Goal: Task Accomplishment & Management: Manage account settings

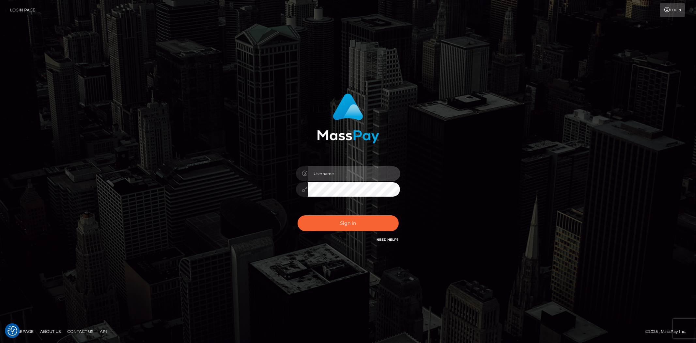
click at [355, 172] on input "text" at bounding box center [354, 173] width 93 height 15
type input "Bern.Spree"
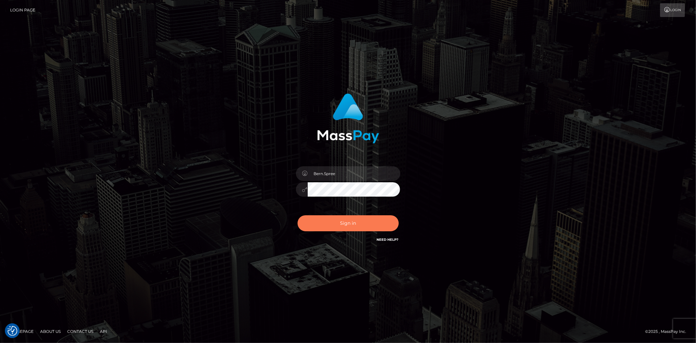
click at [338, 219] on button "Sign in" at bounding box center [348, 223] width 101 height 16
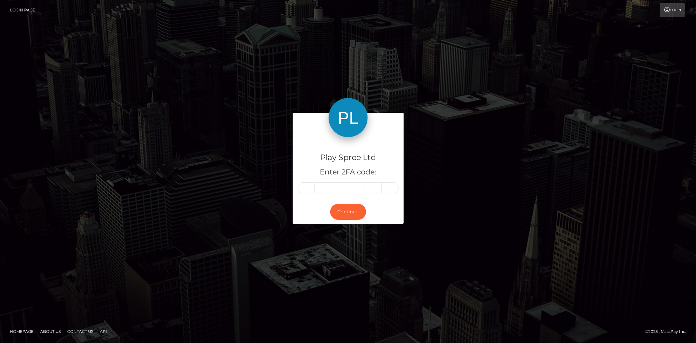
click at [308, 187] on input "text" at bounding box center [306, 187] width 17 height 11
type input "4"
type input "3"
type input "6"
type input "5"
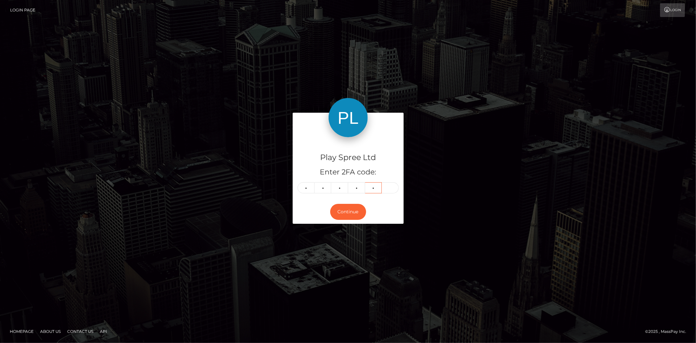
type input "6"
type input "0"
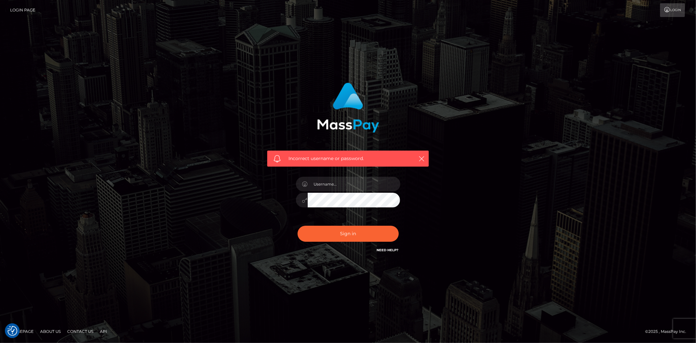
click at [328, 168] on div "Incorrect username or password." at bounding box center [347, 168] width 171 height 181
click at [327, 182] on input "text" at bounding box center [354, 184] width 93 height 15
type input "Bern.Spree"
click at [333, 229] on button "Sign in" at bounding box center [348, 234] width 101 height 16
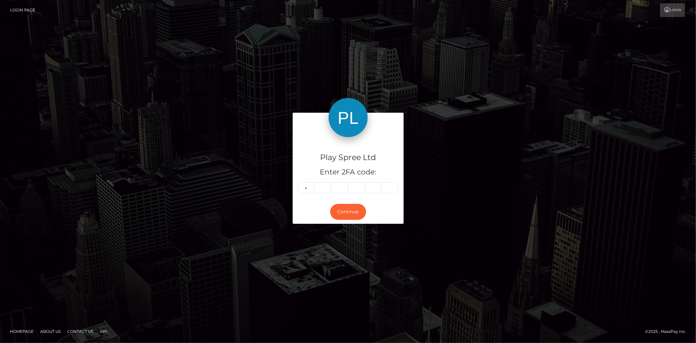
type input "4"
type input "3"
type input "5"
type input "6"
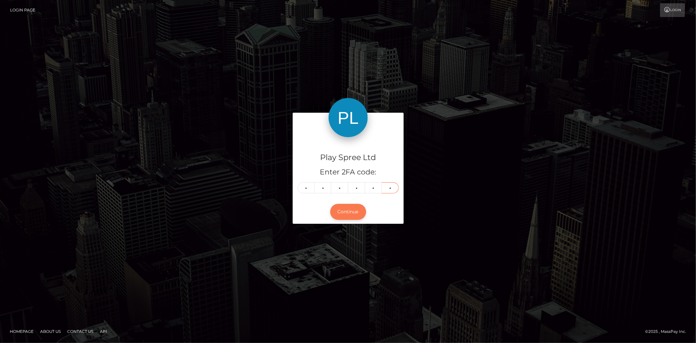
type input "0"
click at [351, 208] on button "Continue" at bounding box center [348, 212] width 36 height 16
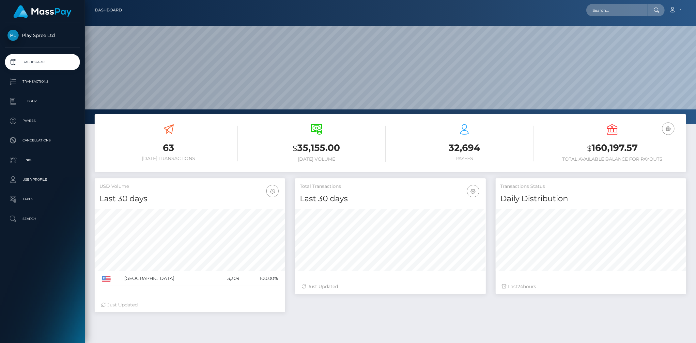
scroll to position [116, 191]
drag, startPoint x: 592, startPoint y: 145, endPoint x: 641, endPoint y: 142, distance: 49.0
click at [641, 142] on h3 "$ 160,197.57" at bounding box center [613, 147] width 138 height 13
copy h3 "160,197.57"
